Goal: Information Seeking & Learning: Learn about a topic

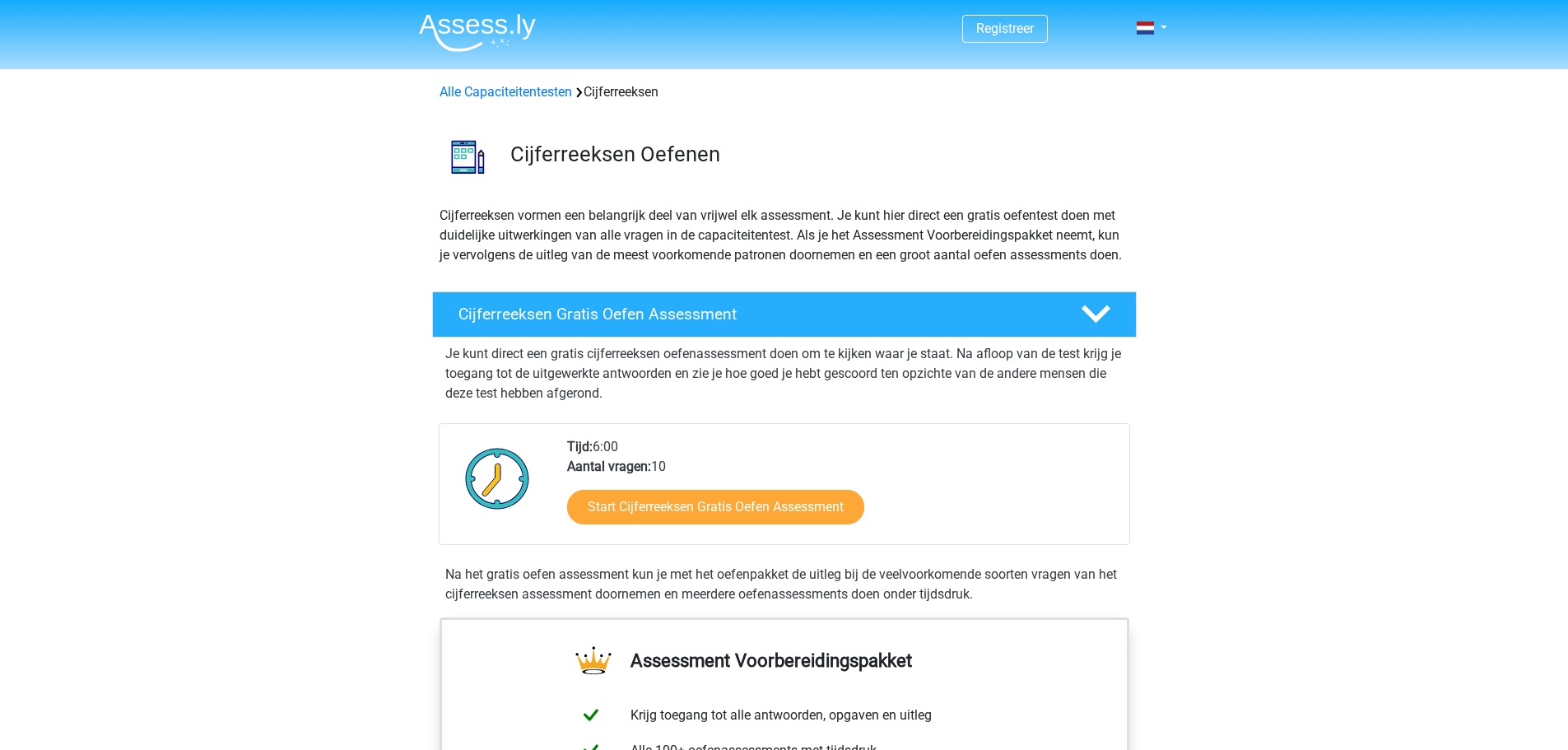
scroll to position [165, 0]
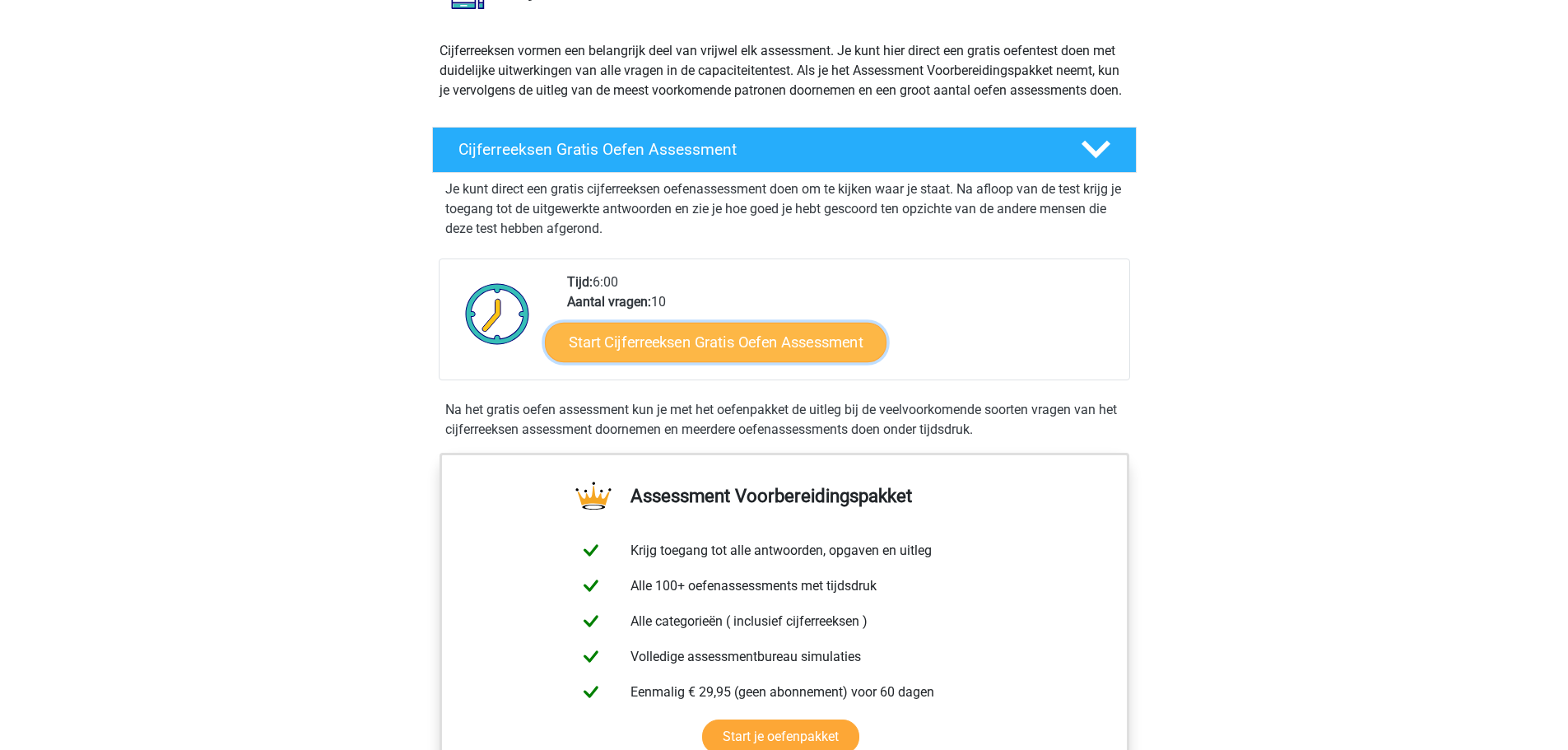
click at [692, 362] on link "Start Cijferreeksen Gratis Oefen Assessment" at bounding box center [716, 341] width 341 height 40
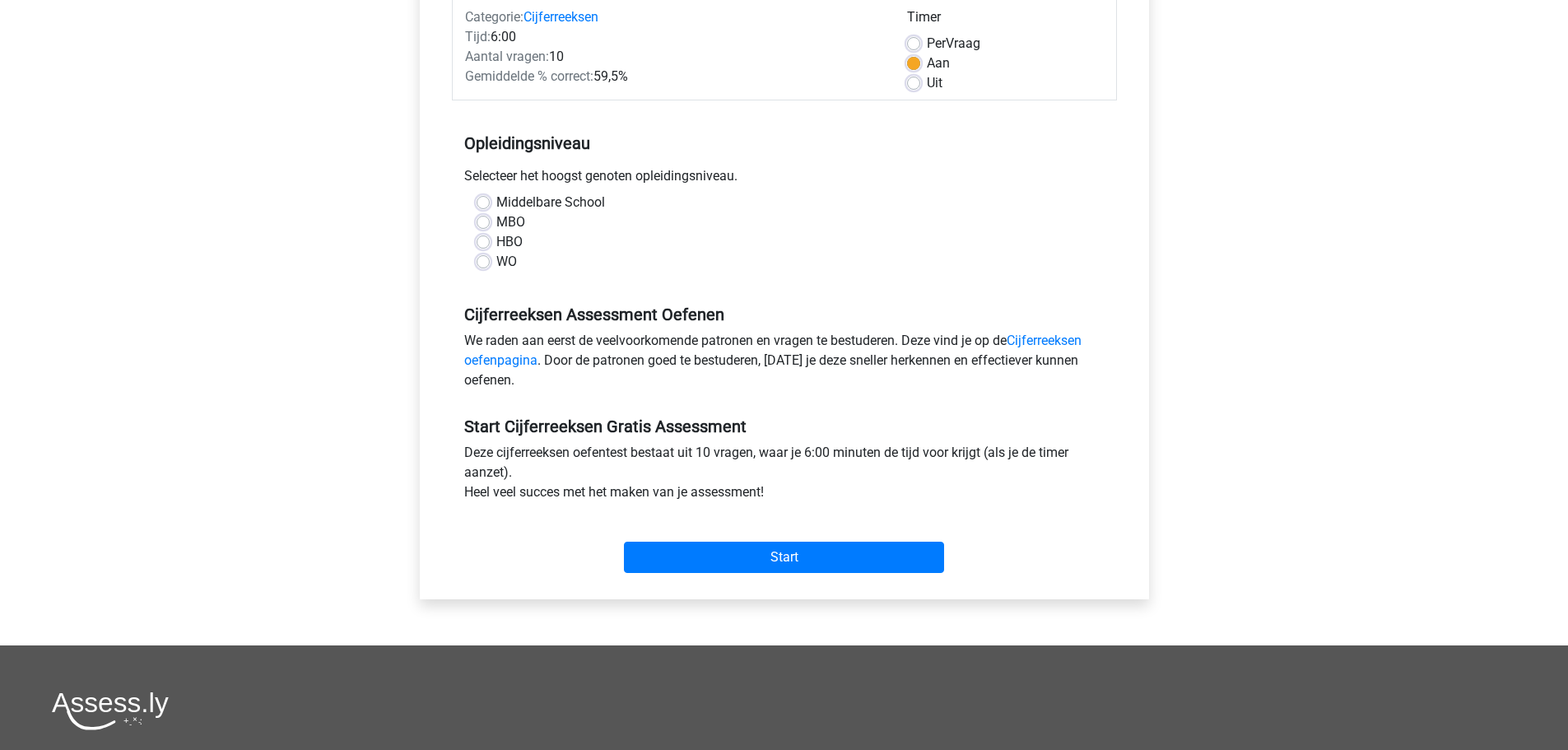
scroll to position [329, 0]
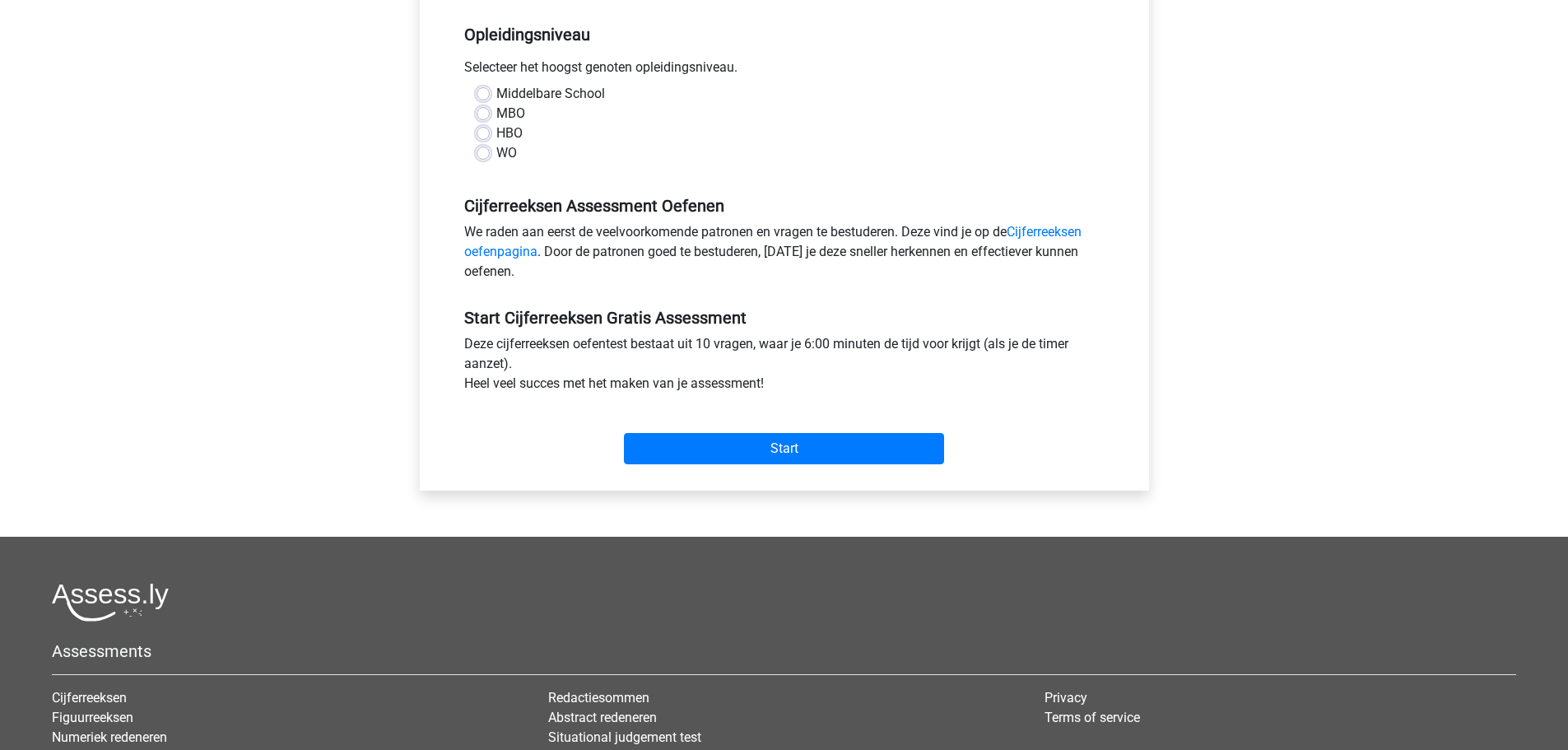
click at [485, 104] on div "MBO" at bounding box center [784, 114] width 615 height 19
click at [497, 94] on label "Middelbare School" at bounding box center [551, 94] width 109 height 19
click at [482, 94] on input "Middelbare School" at bounding box center [483, 92] width 14 height 16
radio input "true"
click at [792, 450] on input "Start" at bounding box center [784, 448] width 320 height 31
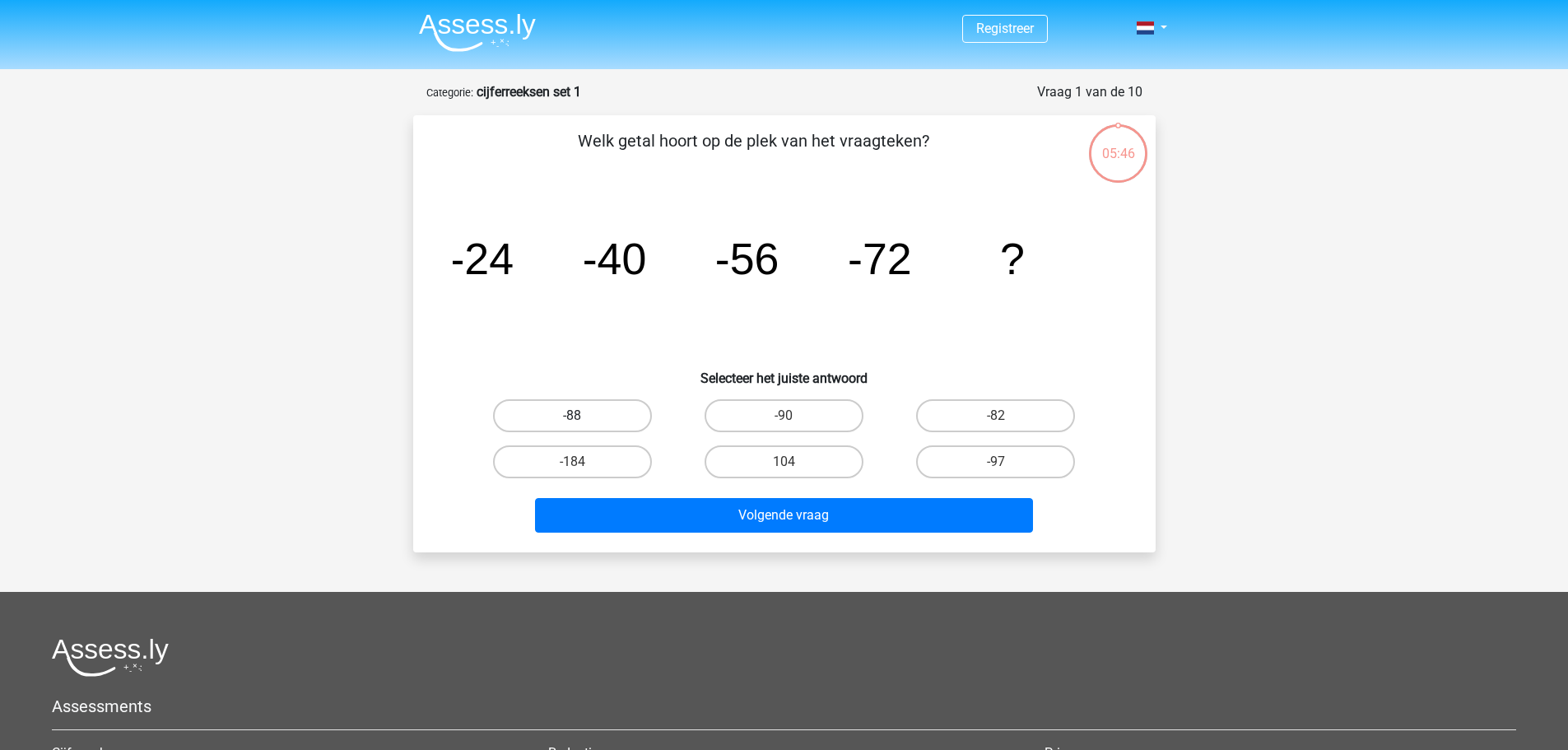
click at [576, 431] on label "-88" at bounding box center [572, 415] width 159 height 33
click at [576, 426] on input "-88" at bounding box center [577, 420] width 11 height 11
radio input "true"
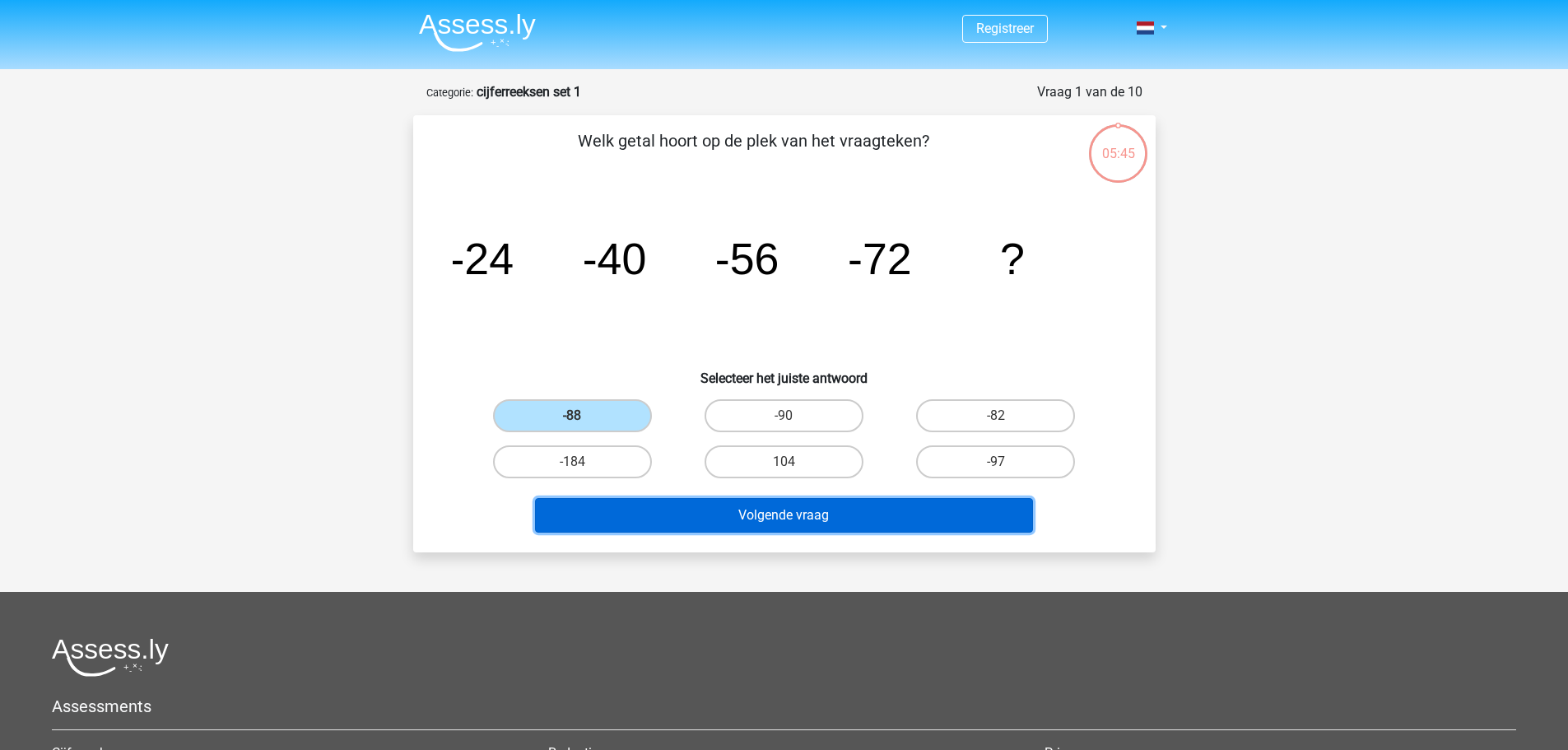
click at [763, 515] on button "Volgende vraag" at bounding box center [784, 515] width 498 height 35
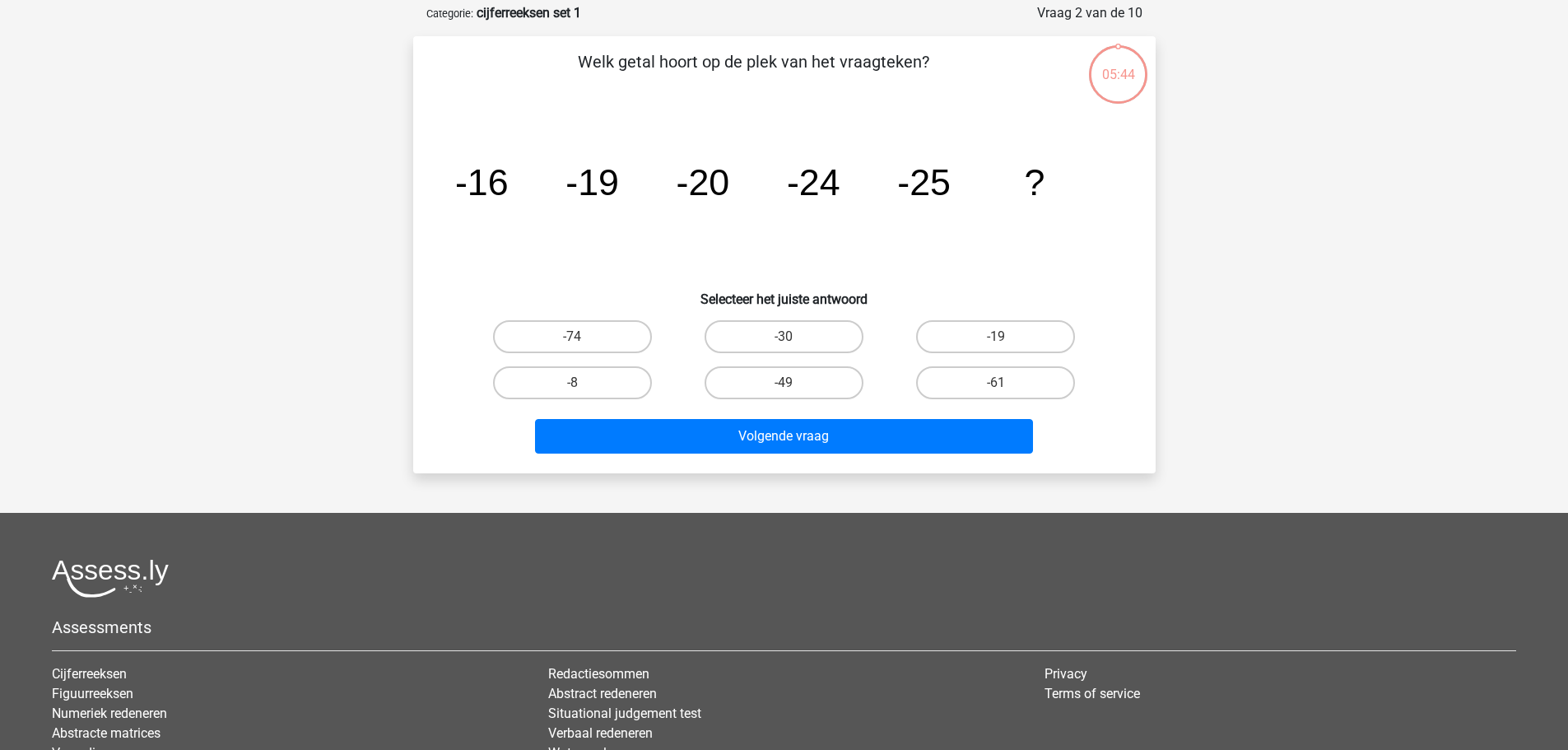
scroll to position [82, 0]
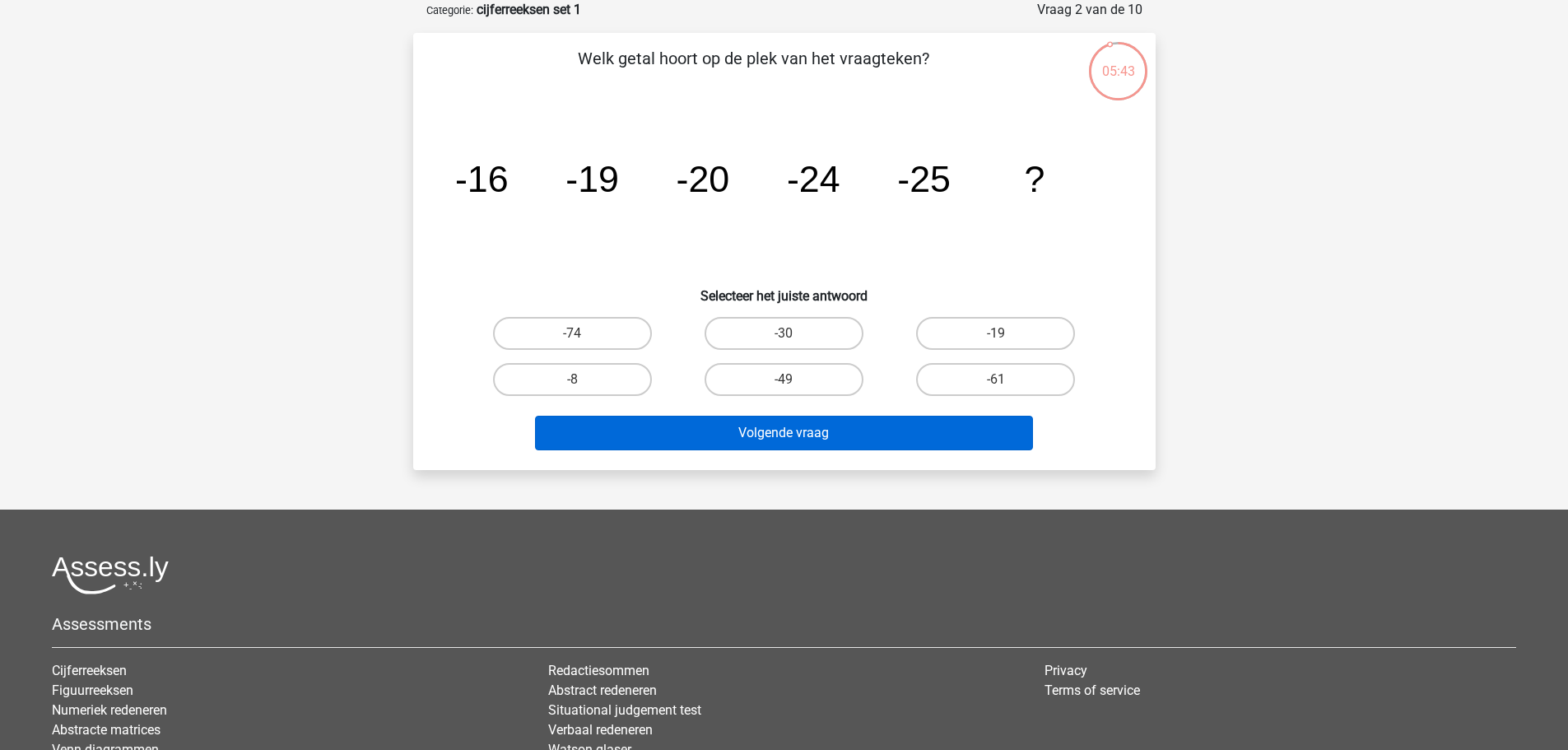
drag, startPoint x: 583, startPoint y: 323, endPoint x: 705, endPoint y: 425, distance: 159.0
click at [583, 326] on label "-74" at bounding box center [572, 334] width 159 height 33
click at [582, 334] on input "-74" at bounding box center [577, 338] width 11 height 11
radio input "true"
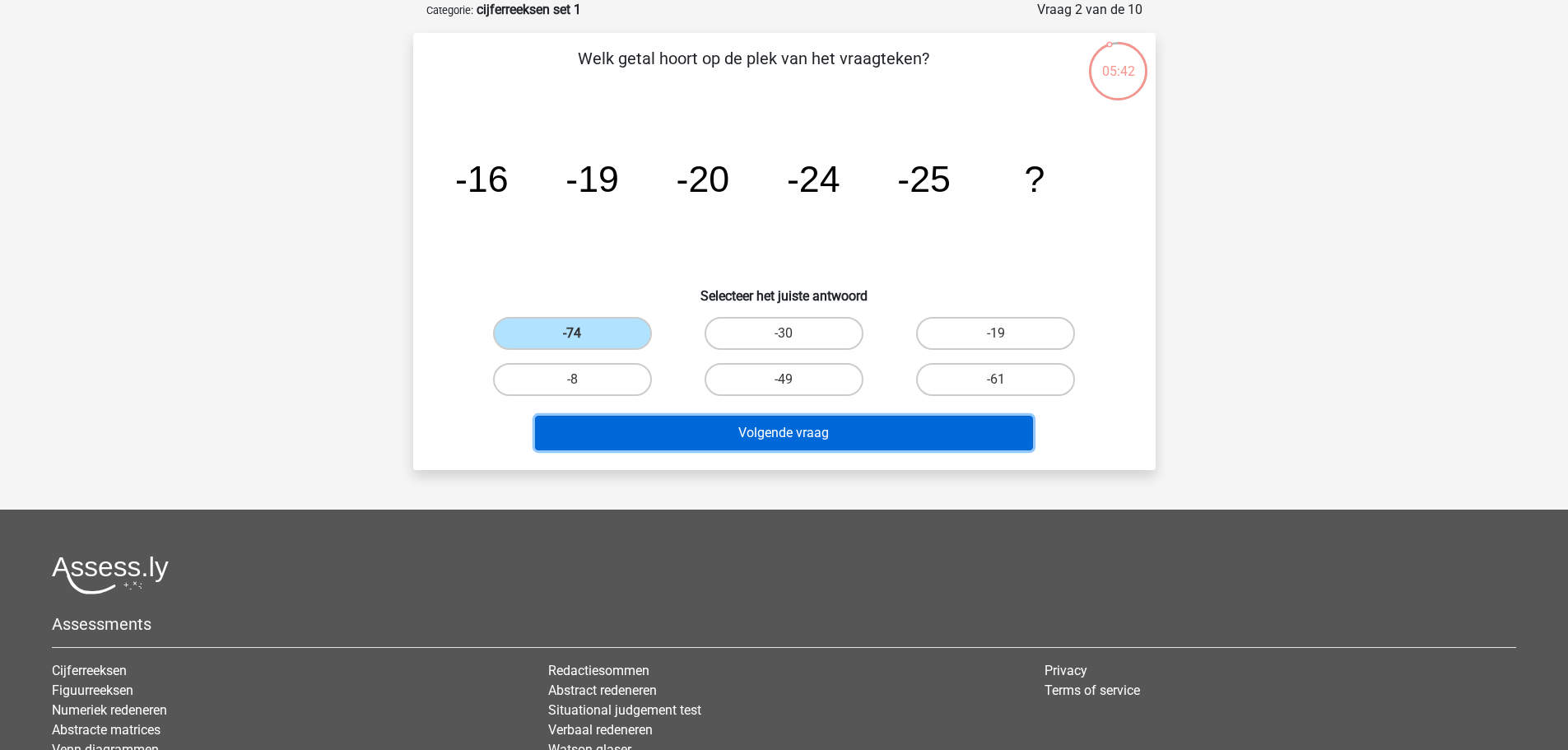
click at [765, 439] on button "Volgende vraag" at bounding box center [784, 433] width 498 height 35
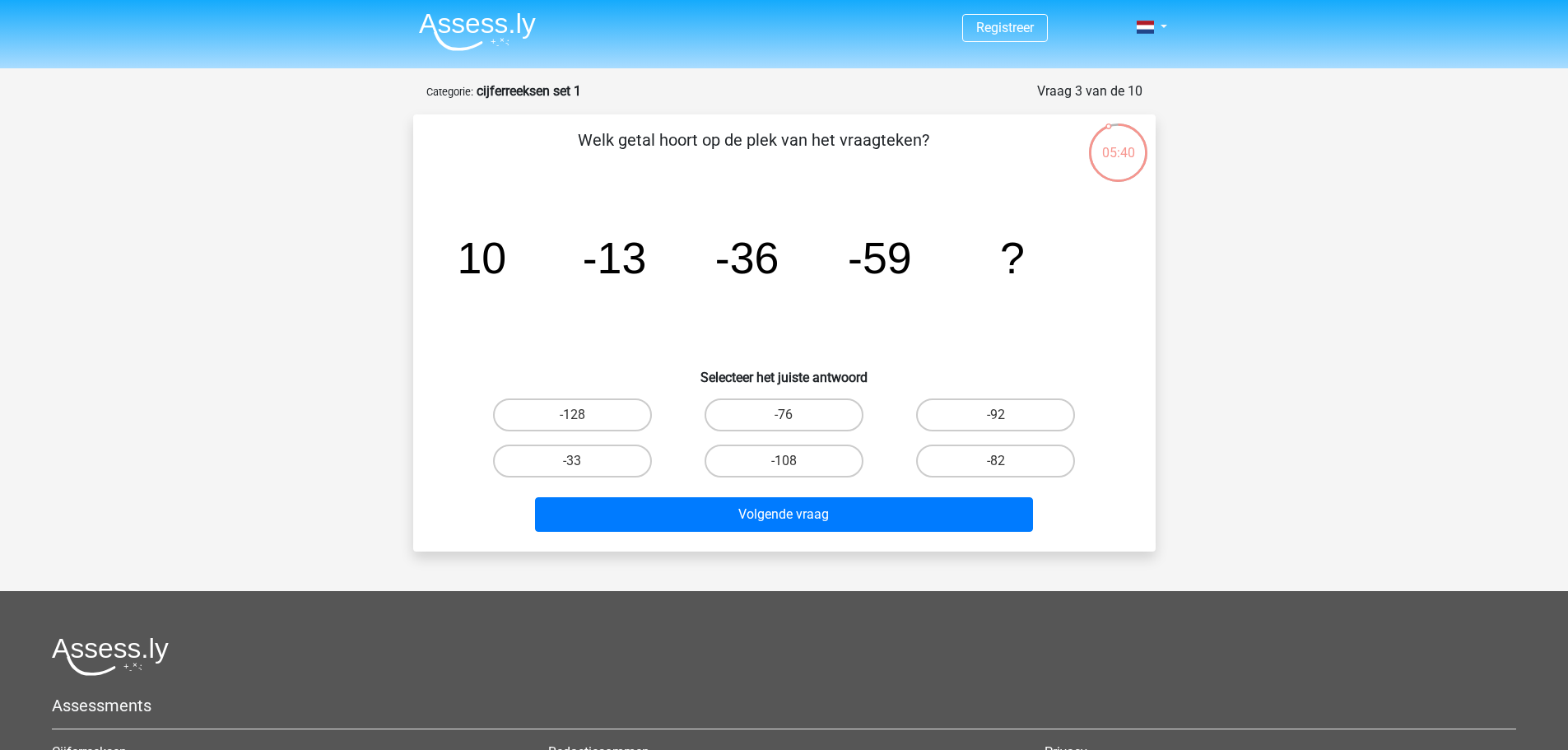
scroll to position [0, 0]
